Goal: Task Accomplishment & Management: Manage account settings

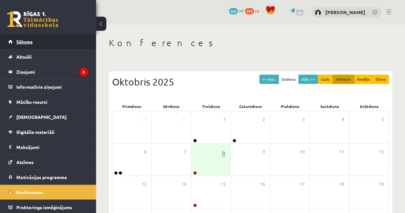
click at [30, 41] on span "Sākums" at bounding box center [24, 42] width 16 height 6
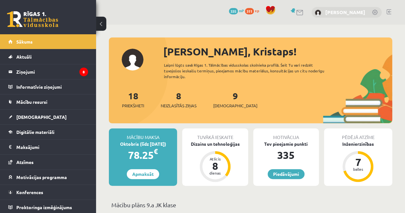
click at [330, 12] on link "[PERSON_NAME]" at bounding box center [345, 12] width 40 height 6
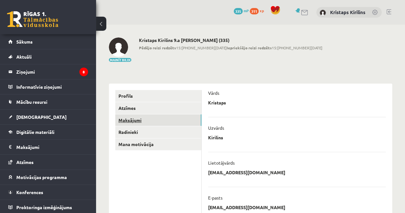
click at [136, 119] on link "Maksājumi" at bounding box center [158, 120] width 86 height 12
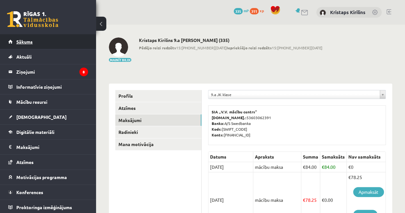
click at [26, 42] on span "Sākums" at bounding box center [24, 42] width 16 height 6
